Goal: Information Seeking & Learning: Learn about a topic

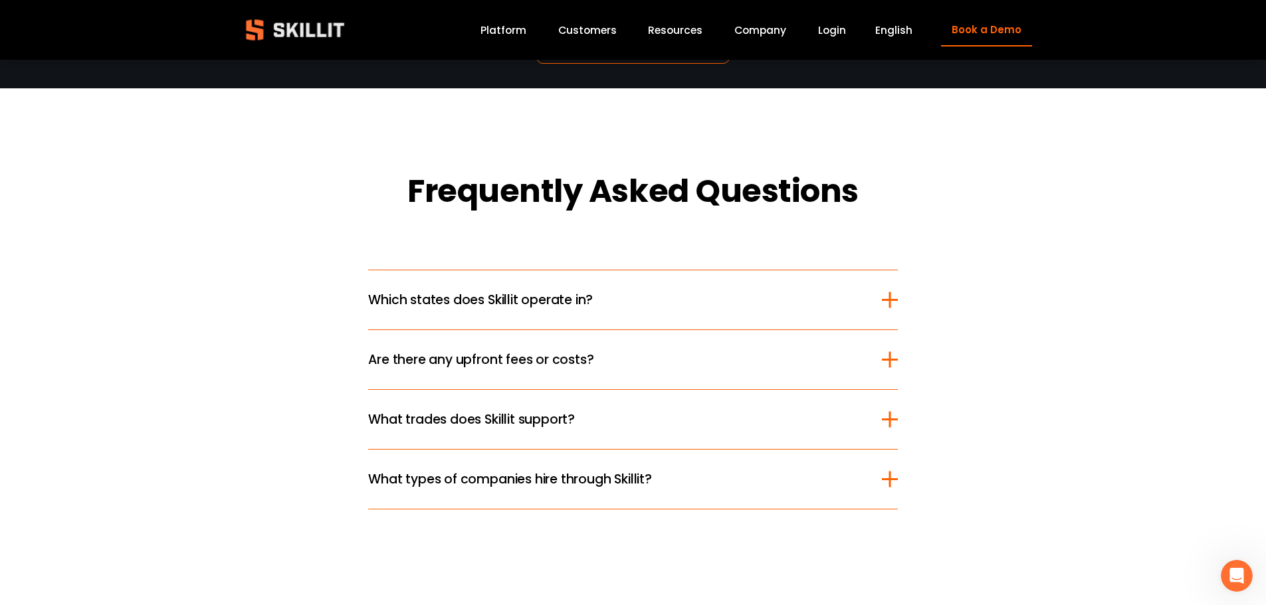
scroll to position [2193, 0]
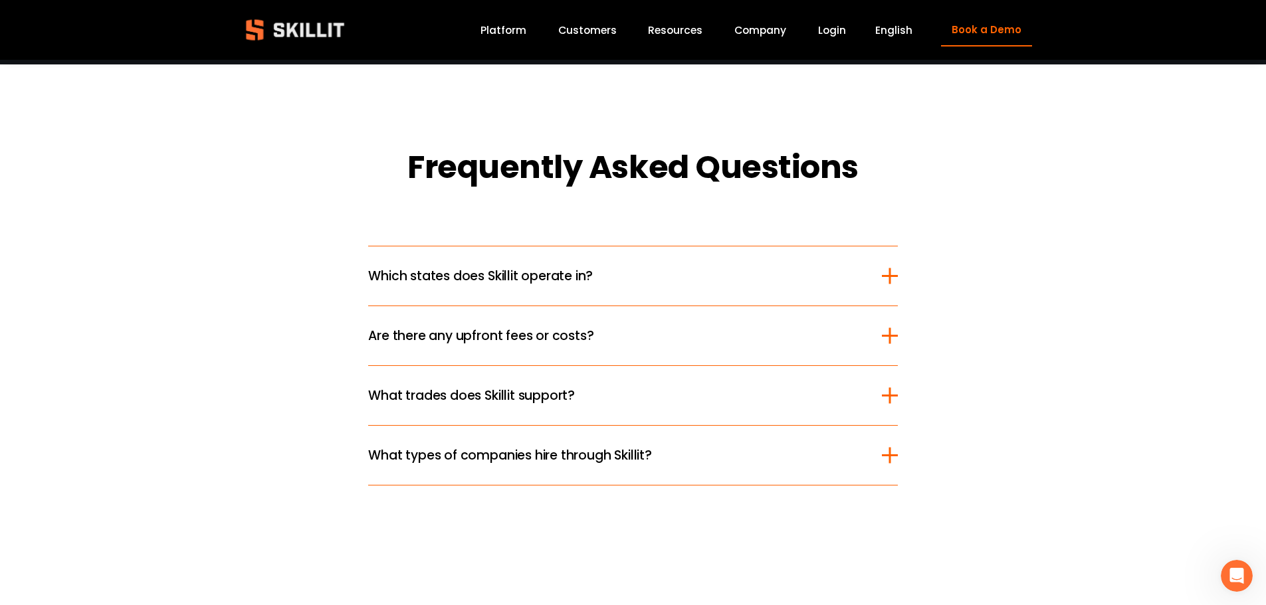
click at [891, 284] on div at bounding box center [890, 276] width 16 height 16
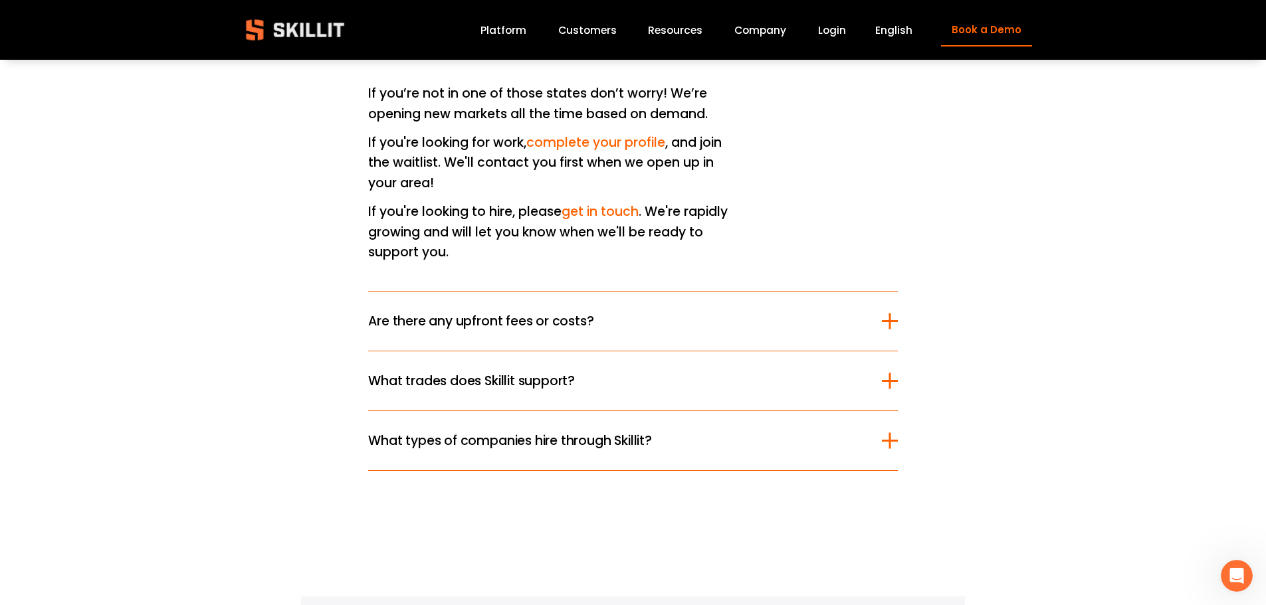
scroll to position [2525, 0]
click at [887, 320] on div at bounding box center [890, 321] width 16 height 2
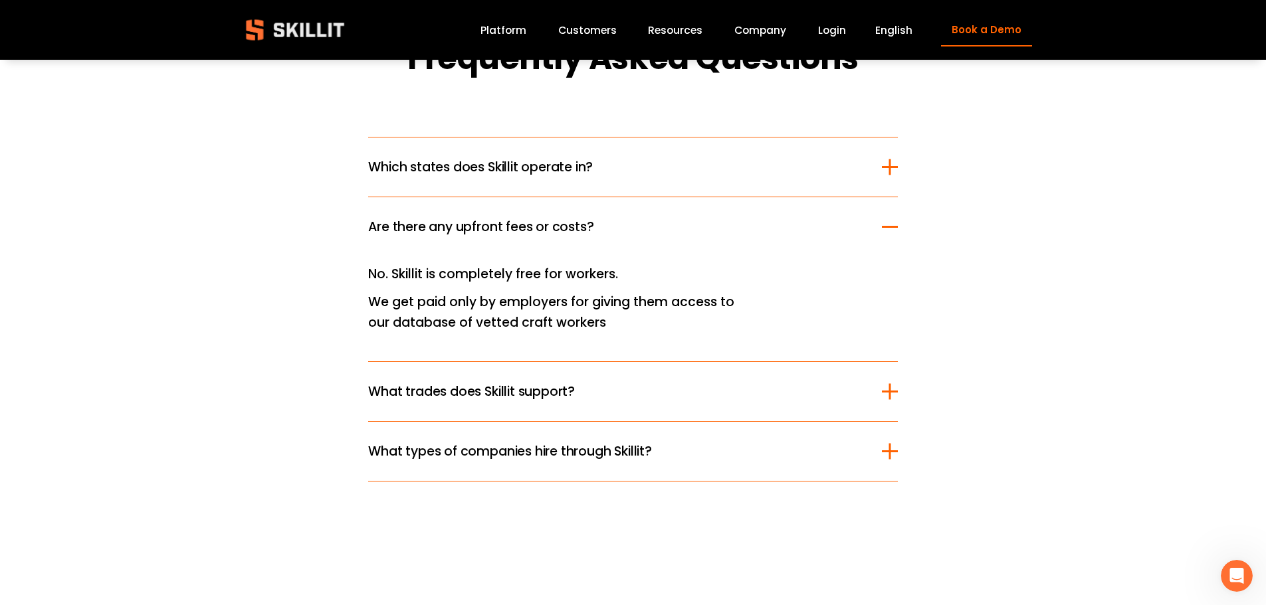
scroll to position [2326, 0]
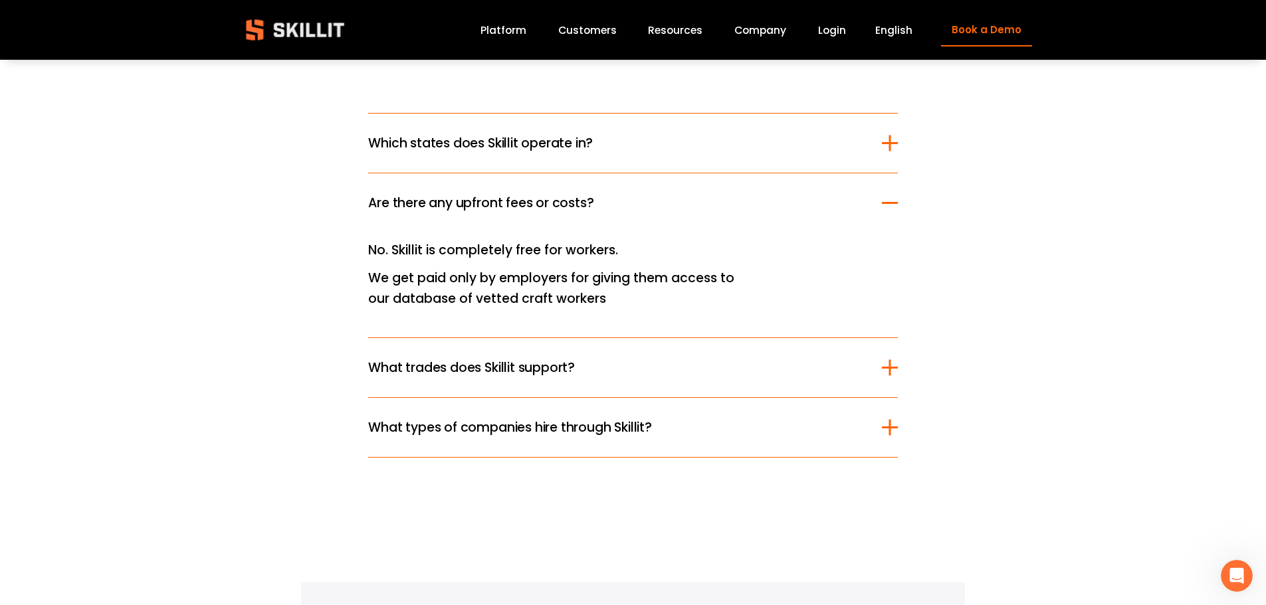
click at [888, 375] on div at bounding box center [890, 368] width 16 height 16
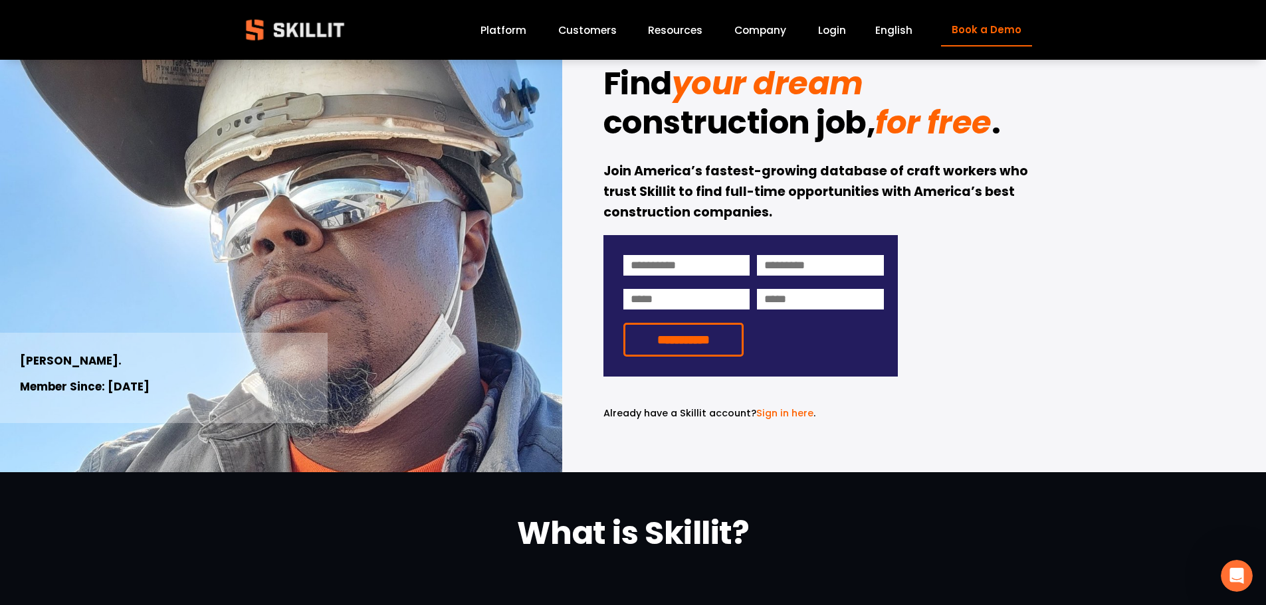
scroll to position [0, 0]
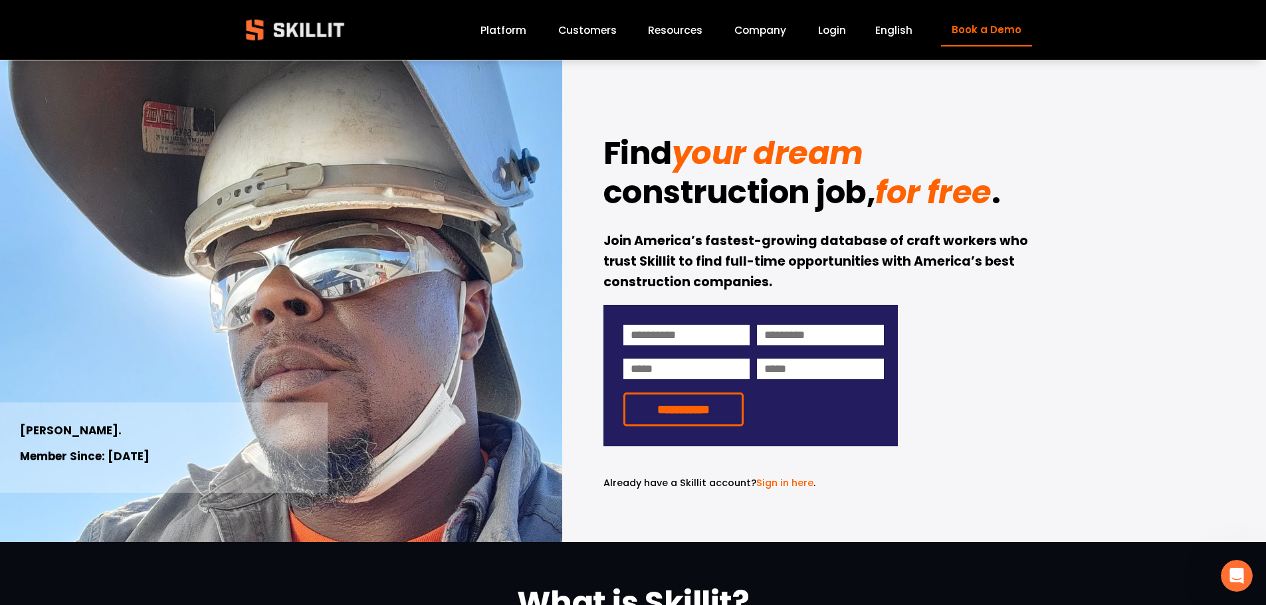
click at [0, 0] on span "Pricing" at bounding box center [0, 0] width 0 height 0
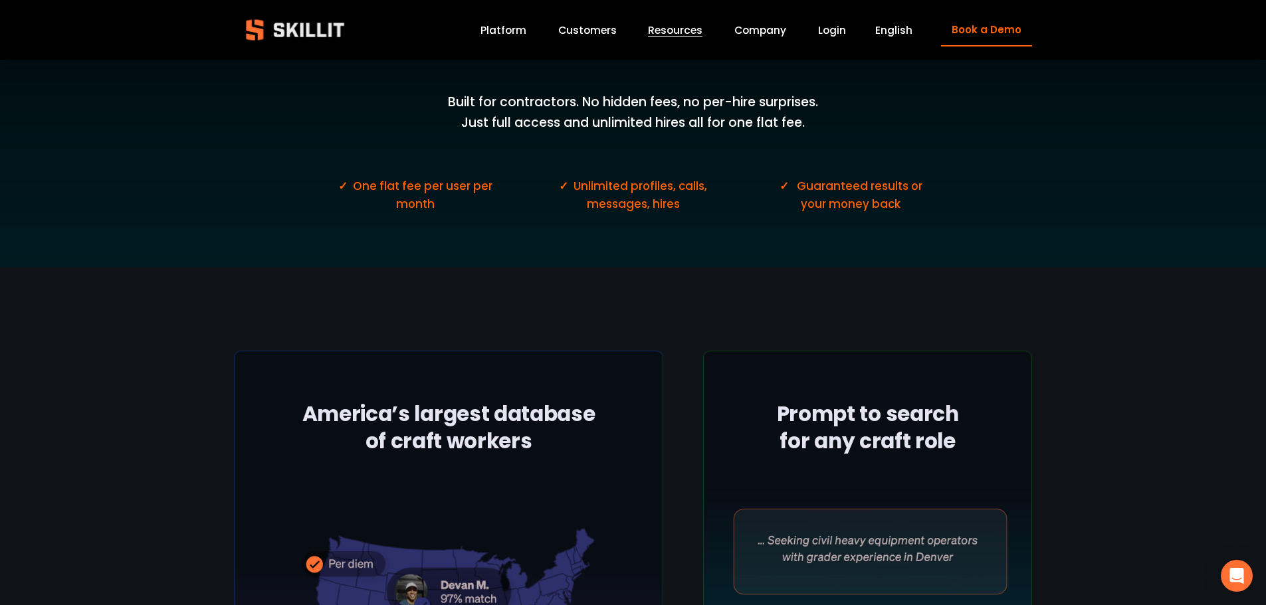
scroll to position [66, 0]
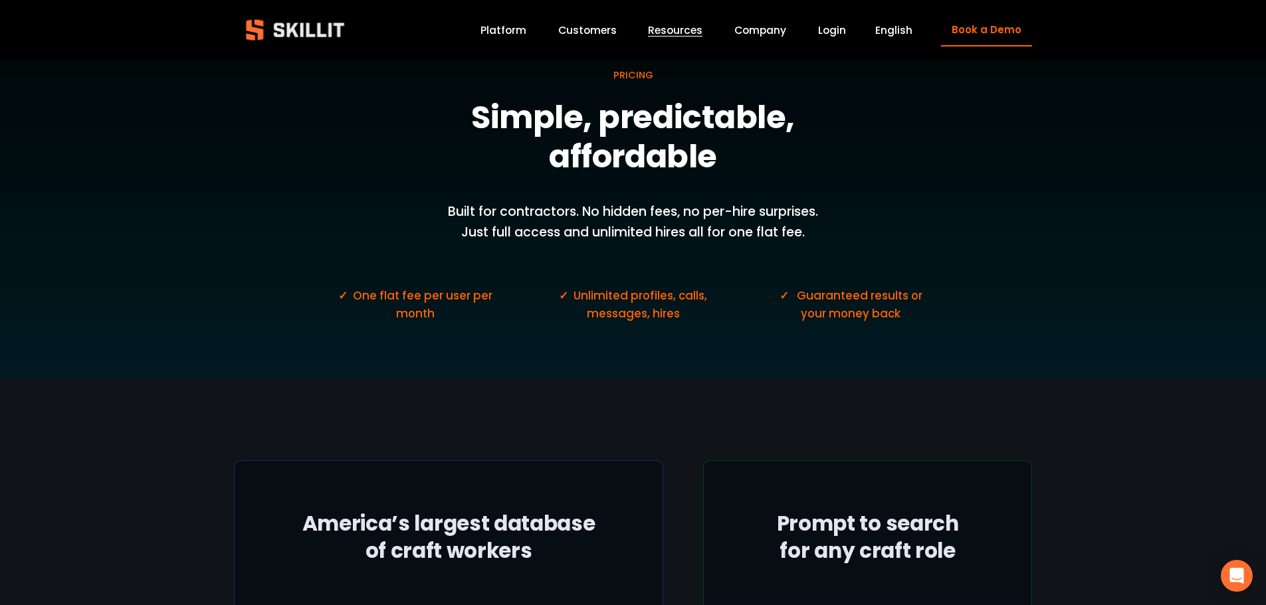
click at [773, 31] on link "Company" at bounding box center [760, 30] width 52 height 18
